Goal: Find specific page/section: Find specific page/section

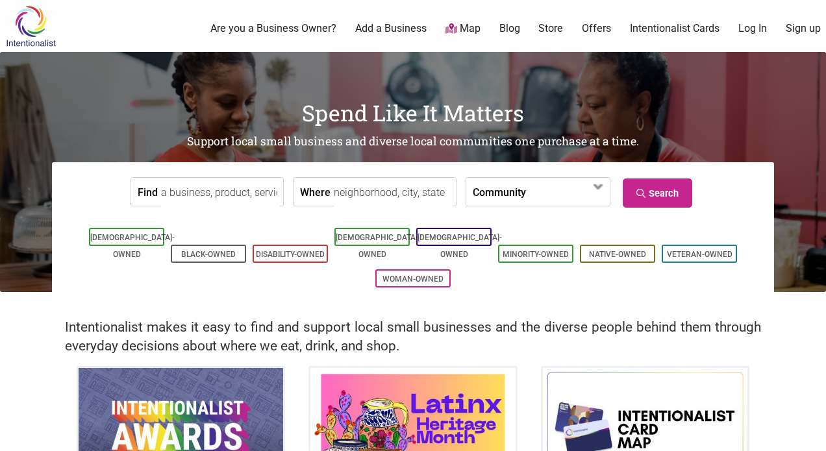
click at [210, 193] on input "Find" at bounding box center [220, 192] width 119 height 29
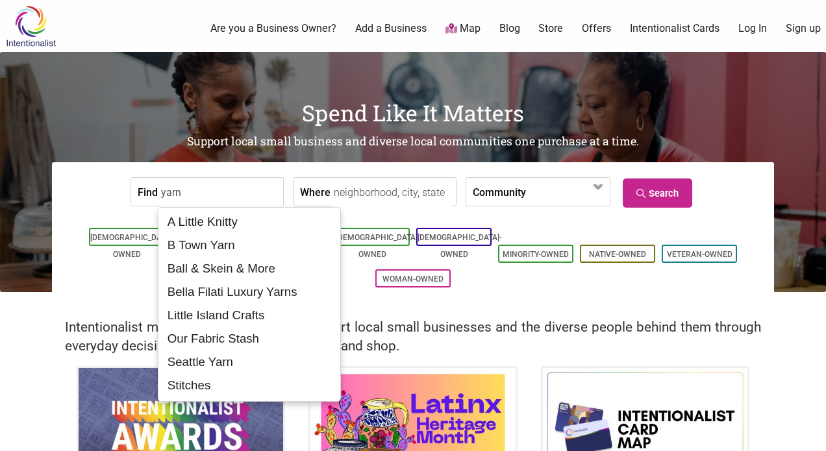
type input "yarn"
click at [390, 197] on input "Where" at bounding box center [393, 192] width 119 height 29
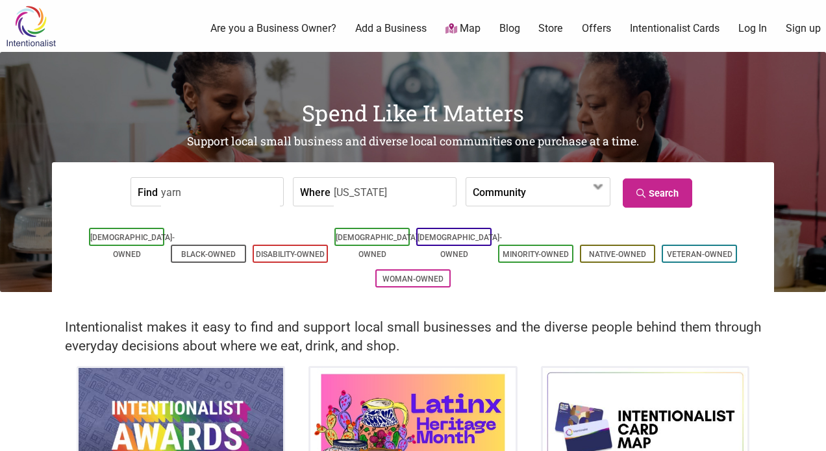
click at [366, 193] on input "[US_STATE]" at bounding box center [393, 192] width 119 height 29
type input "wa"
click at [662, 188] on link "Search" at bounding box center [657, 193] width 69 height 29
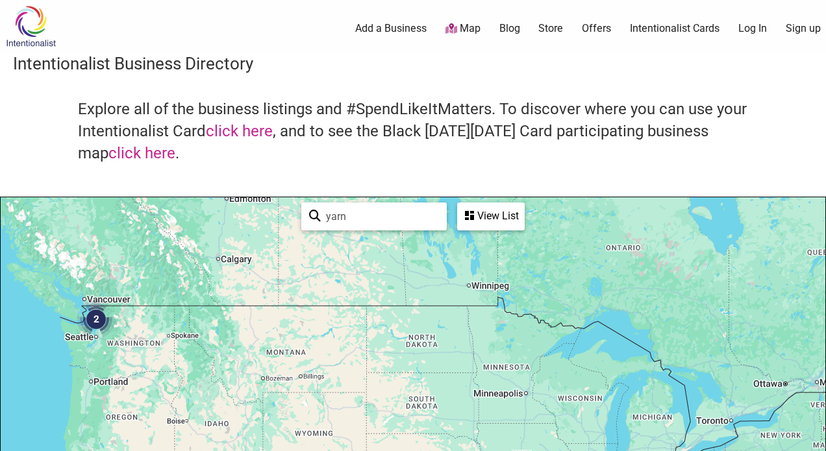
click at [92, 315] on img "2" at bounding box center [96, 319] width 39 height 39
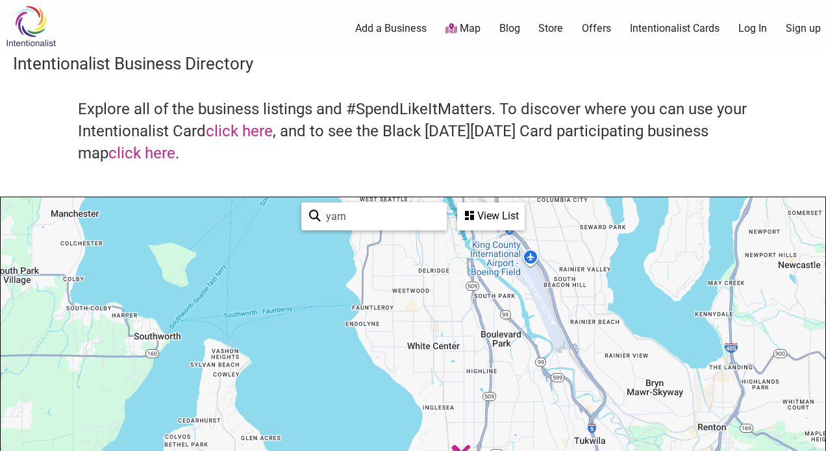
drag, startPoint x: 417, startPoint y: 370, endPoint x: 420, endPoint y: 224, distance: 146.2
click at [420, 224] on div "Seattle Yarn B Town Yarn To navigate, press the arrow keys. [GEOGRAPHIC_DATA] S…" at bounding box center [413, 449] width 825 height 505
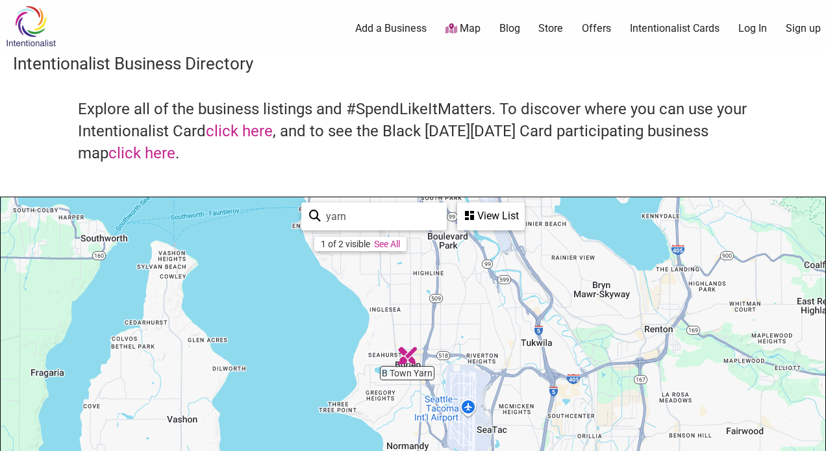
drag, startPoint x: 370, startPoint y: 390, endPoint x: 313, endPoint y: 291, distance: 114.3
click at [313, 290] on div "To navigate, press the arrow keys." at bounding box center [413, 449] width 825 height 505
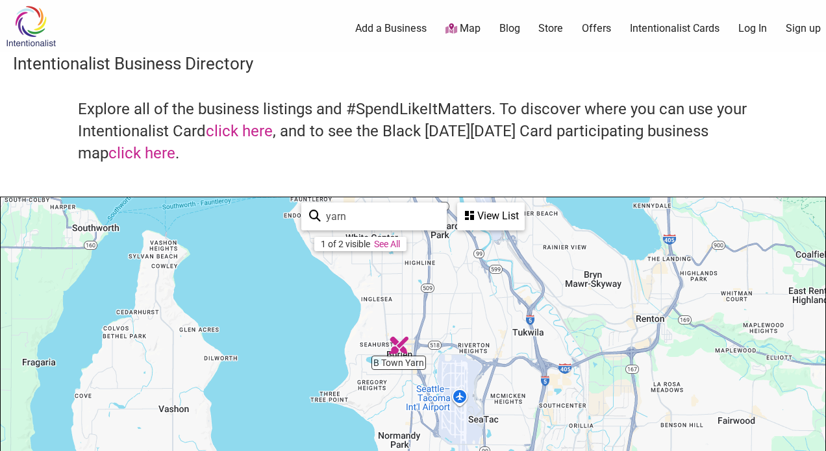
click at [396, 355] on div "To navigate, press the arrow keys." at bounding box center [413, 449] width 825 height 505
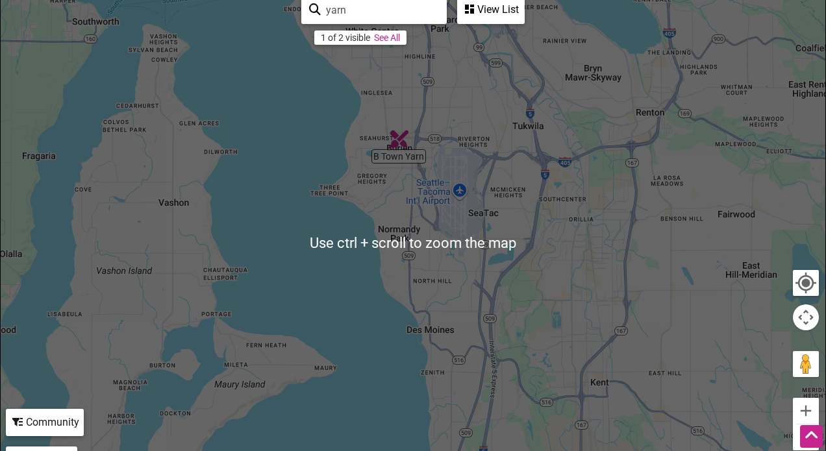
scroll to position [130, 0]
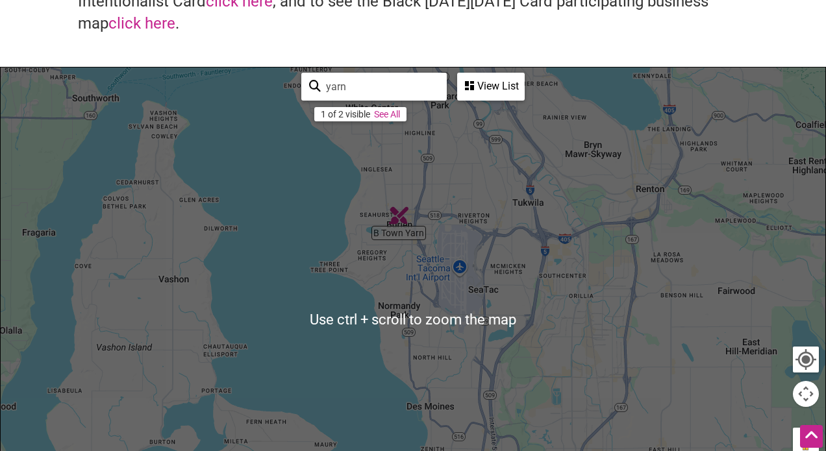
click at [487, 95] on div "View List" at bounding box center [491, 86] width 65 height 25
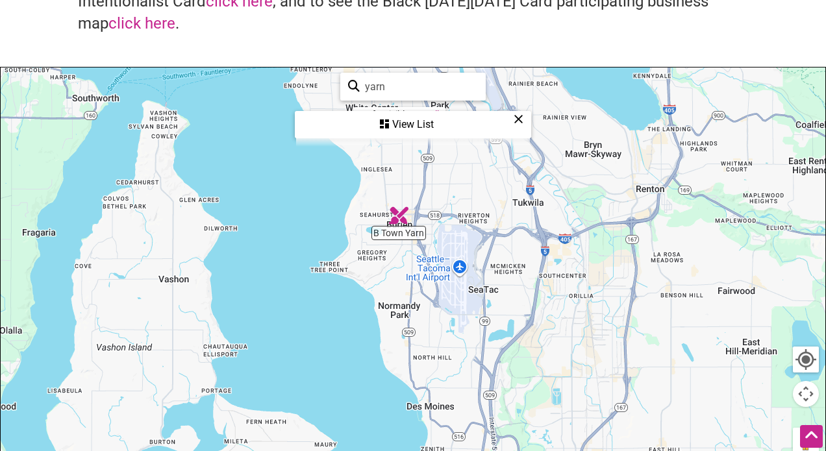
click at [409, 126] on div "View List" at bounding box center [413, 124] width 234 height 25
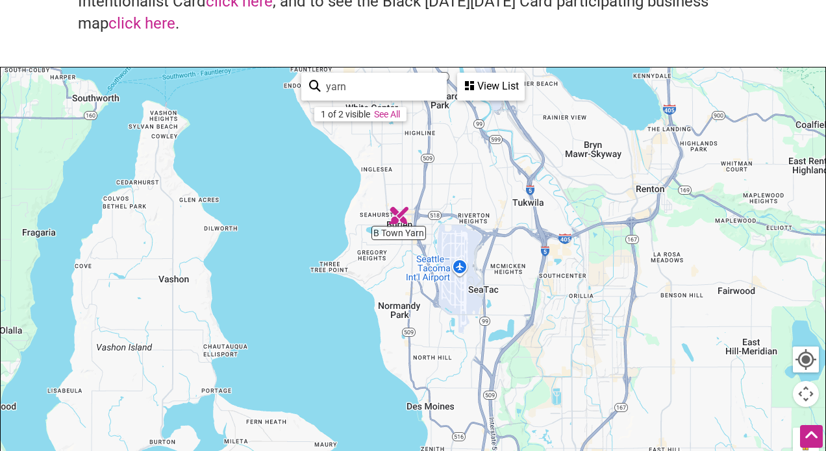
click at [483, 91] on div "View List" at bounding box center [491, 86] width 65 height 25
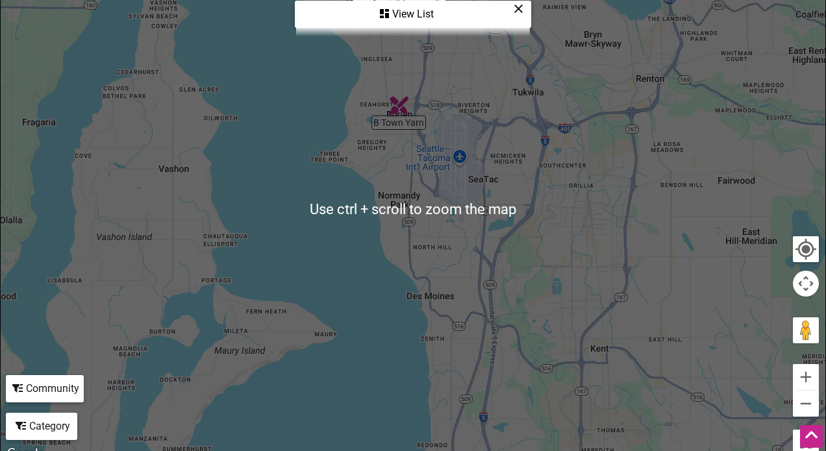
scroll to position [236, 0]
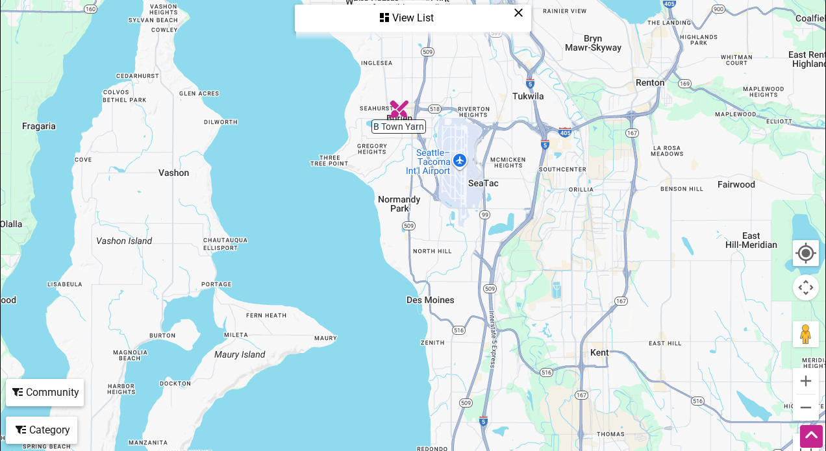
click at [446, 244] on div "To navigate, press the arrow keys." at bounding box center [413, 213] width 825 height 505
click at [410, 123] on div "To navigate, press the arrow keys." at bounding box center [413, 213] width 825 height 505
click at [390, 111] on img "B Town Yarn" at bounding box center [398, 108] width 19 height 19
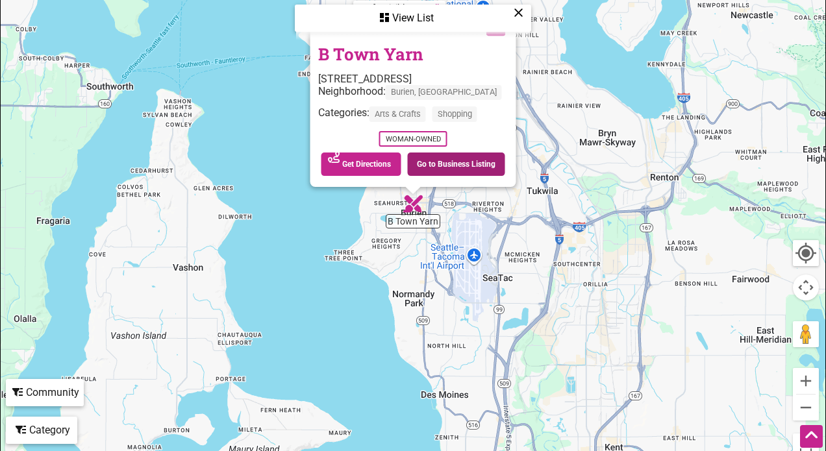
click at [444, 163] on link "Go to Business Listing" at bounding box center [456, 164] width 98 height 23
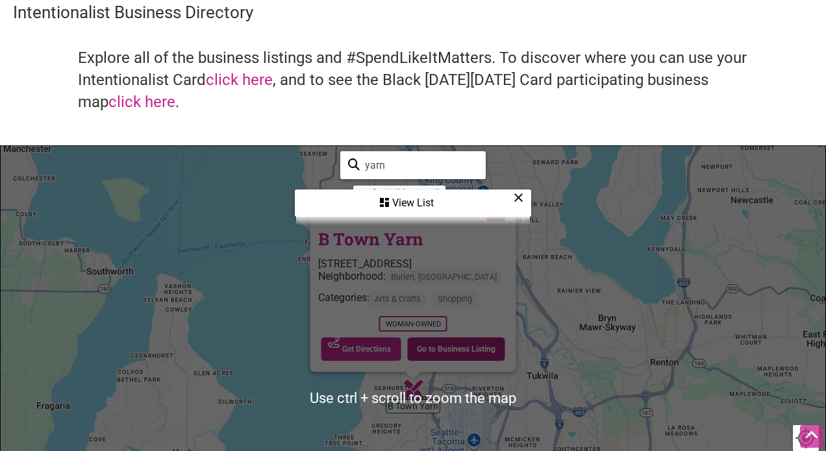
scroll to position [0, 0]
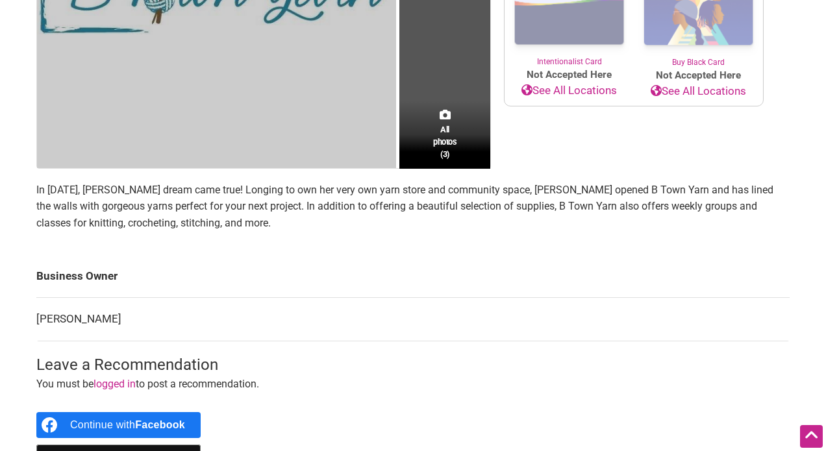
scroll to position [325, 0]
